Goal: Check status: Check status

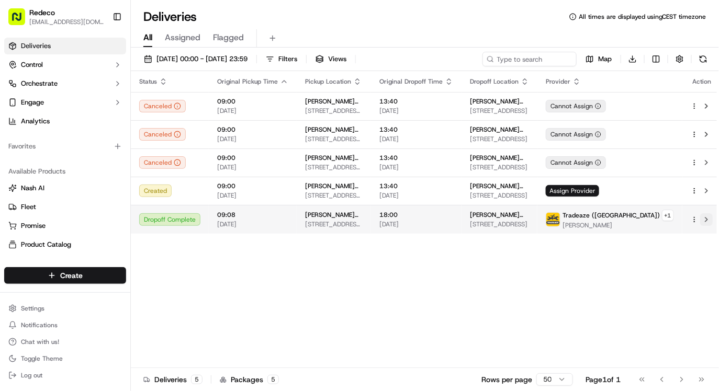
click at [700, 216] on button at bounding box center [706, 219] width 13 height 13
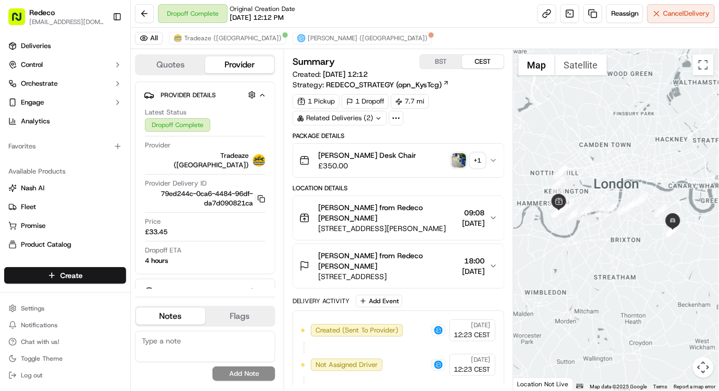
click at [492, 161] on icon "button" at bounding box center [493, 160] width 8 height 8
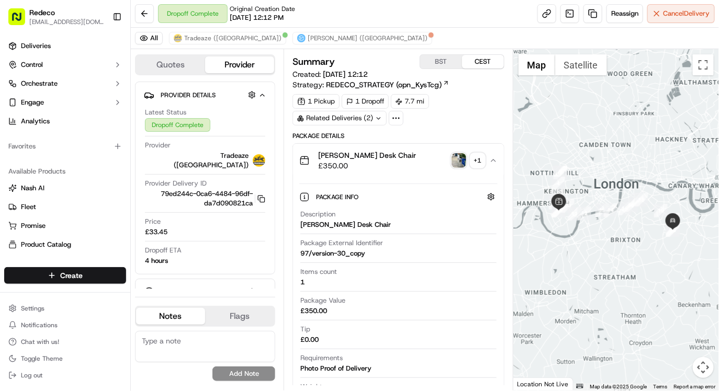
click at [492, 161] on icon "button" at bounding box center [493, 160] width 8 height 8
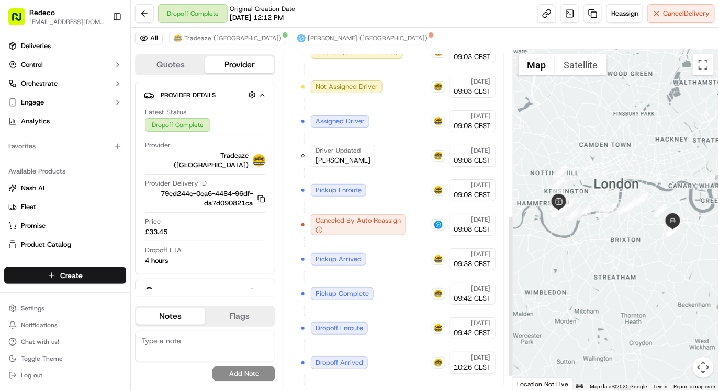
scroll to position [348, 0]
